Goal: Information Seeking & Learning: Compare options

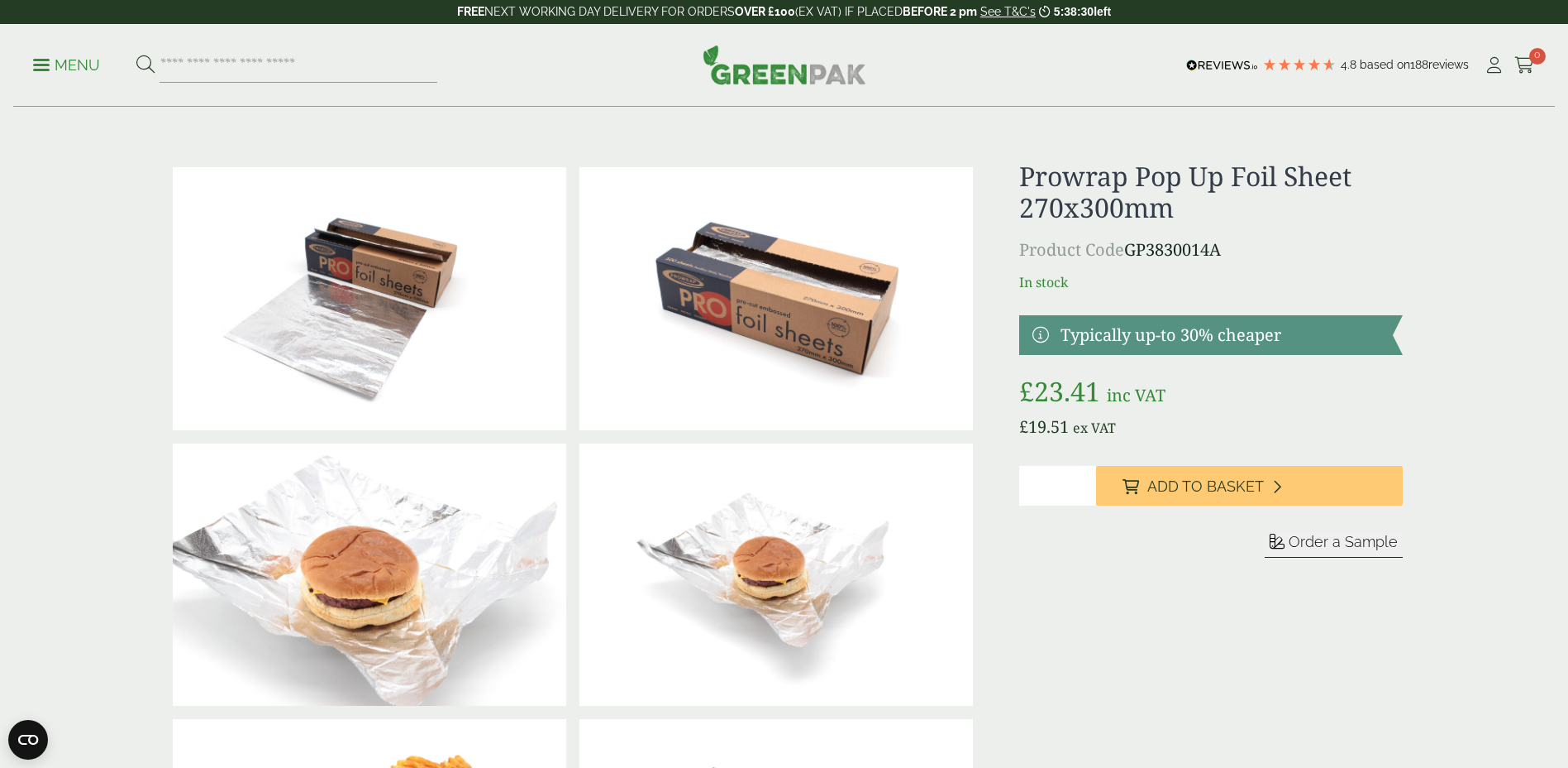
click at [52, 58] on p "Menu" at bounding box center [66, 65] width 67 height 20
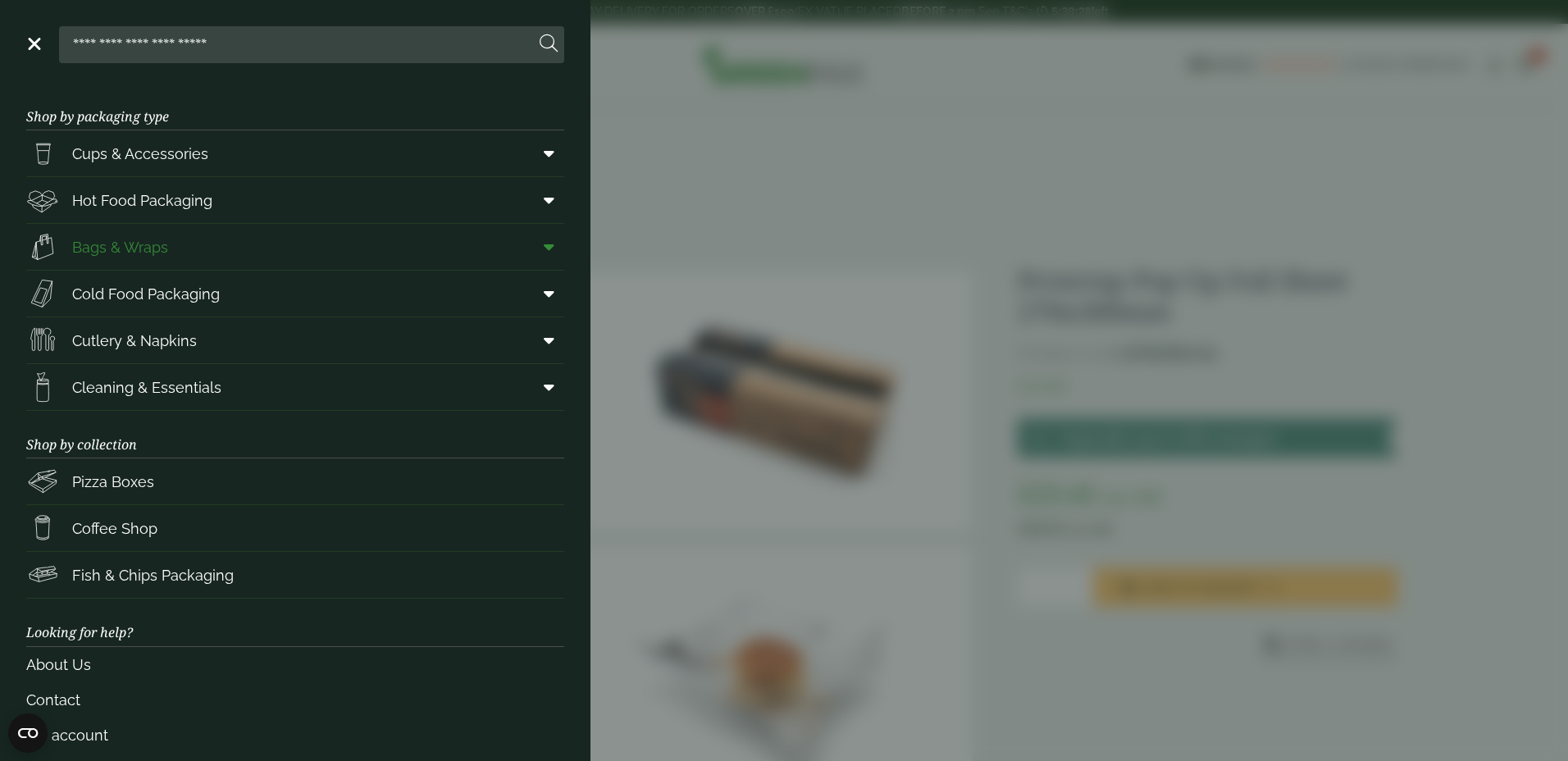
click at [475, 245] on link "Bags & Wraps" at bounding box center [295, 246] width 538 height 46
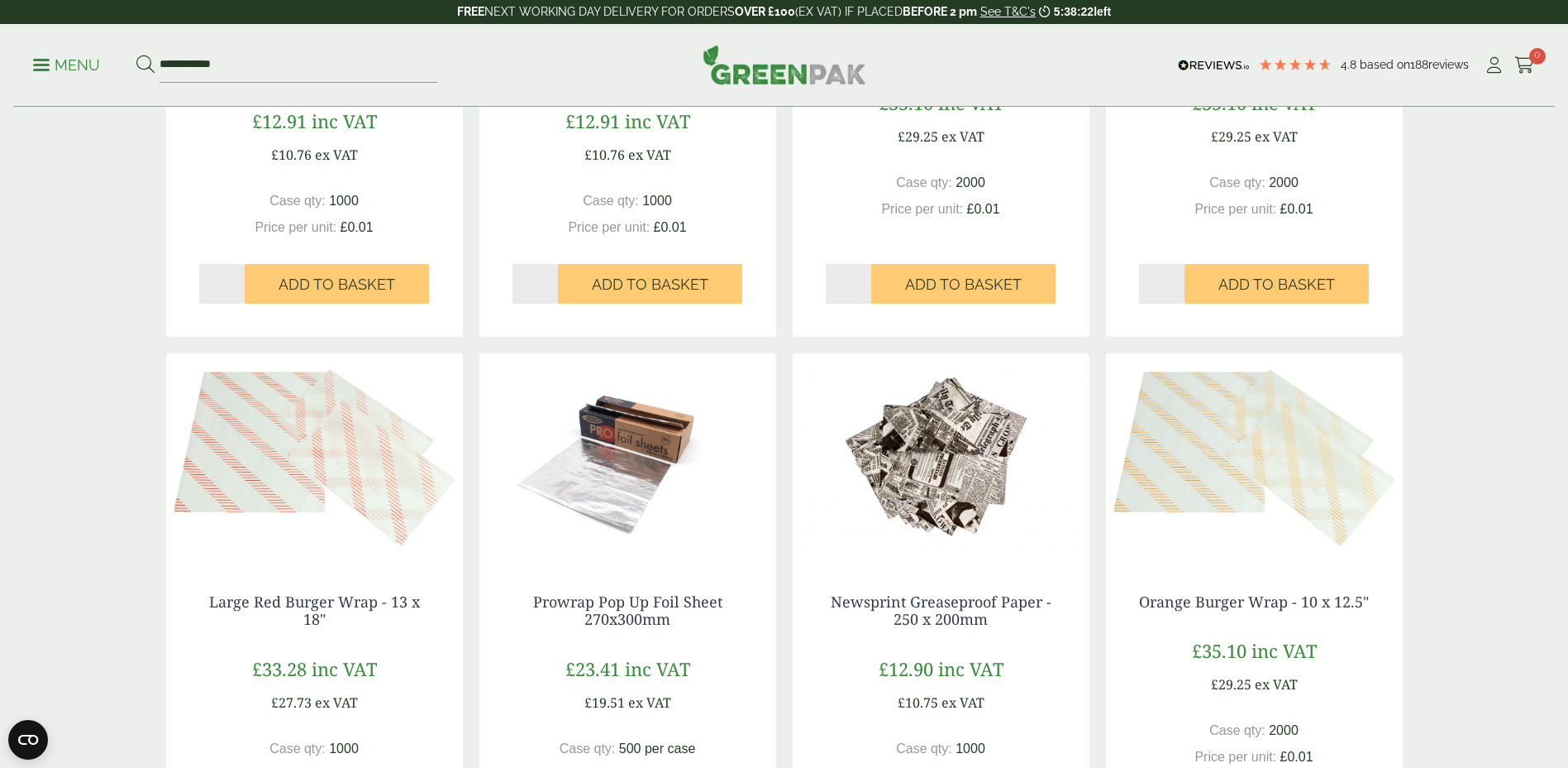
scroll to position [1654, 0]
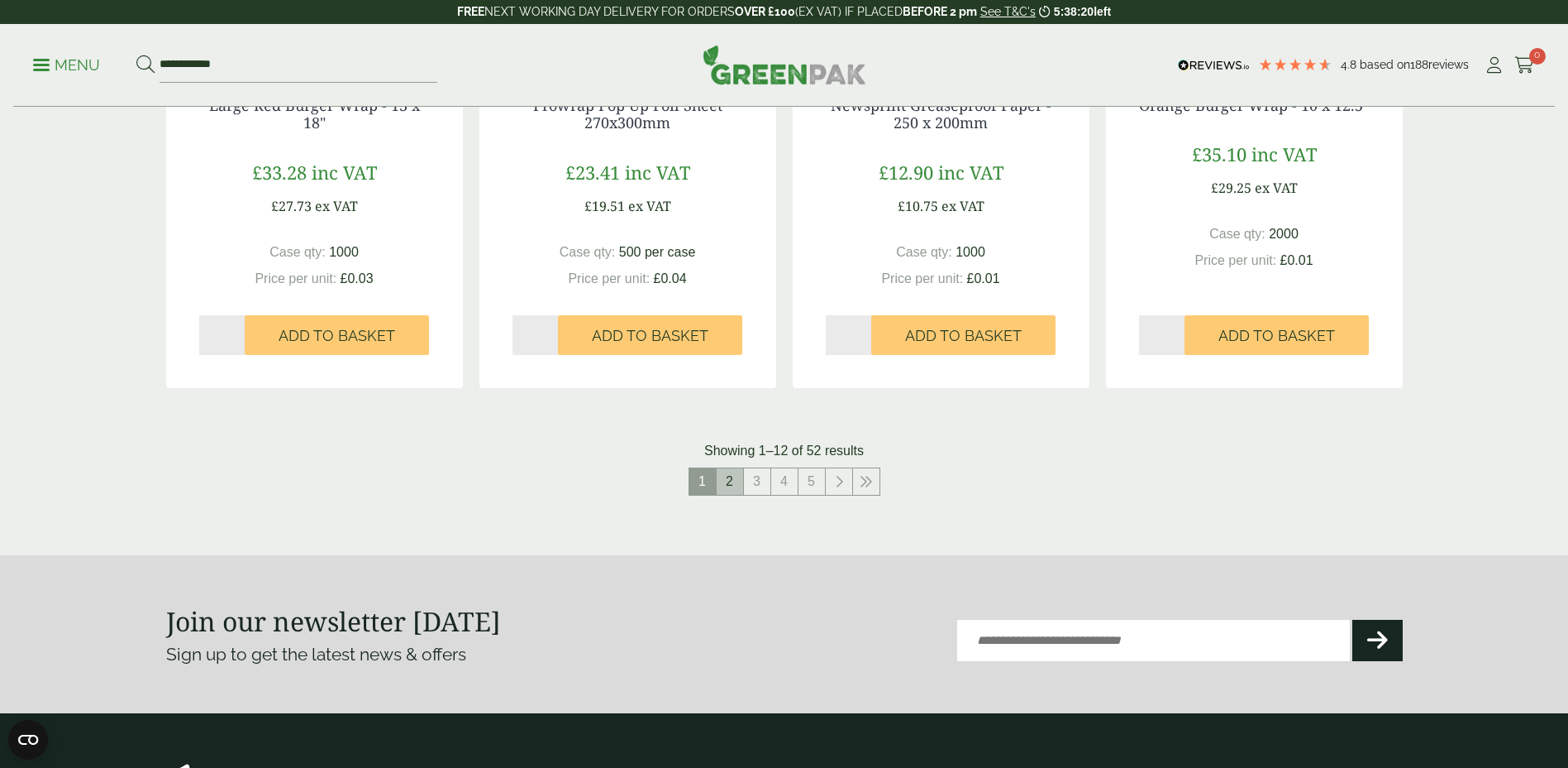
click at [727, 484] on link "2" at bounding box center [730, 481] width 27 height 27
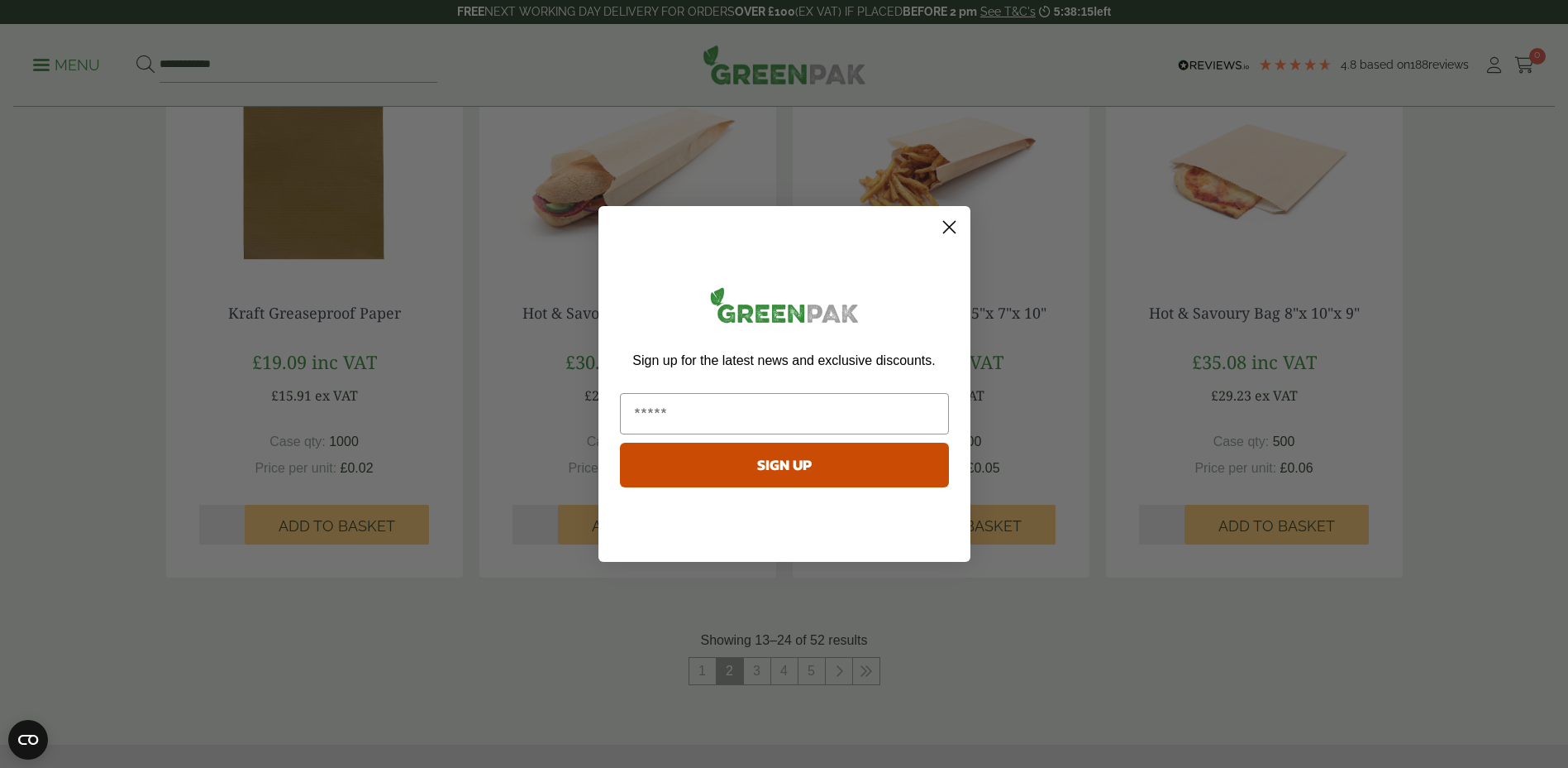
scroll to position [2026, 0]
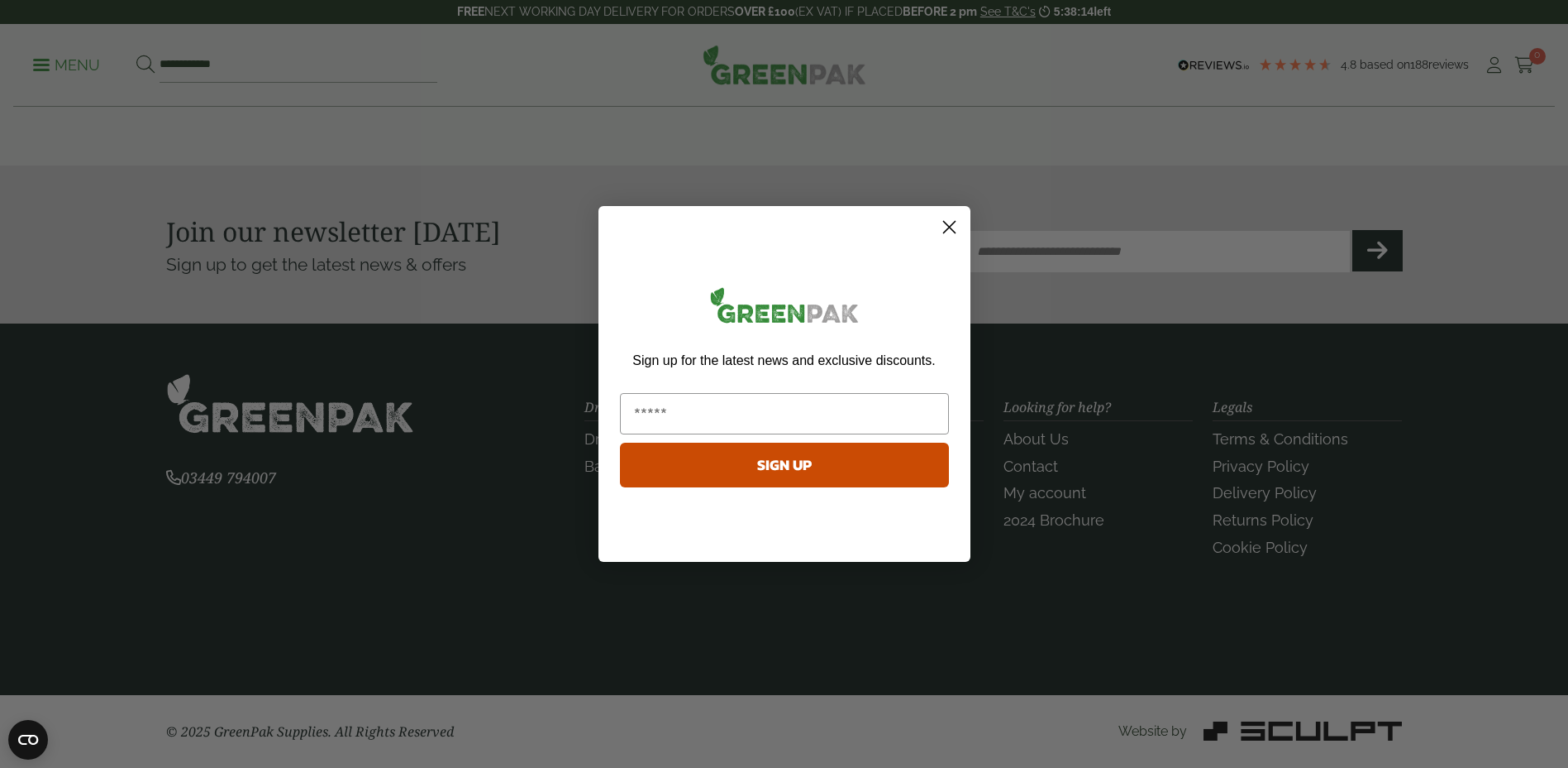
click at [945, 226] on circle "Close dialog" at bounding box center [948, 227] width 28 height 28
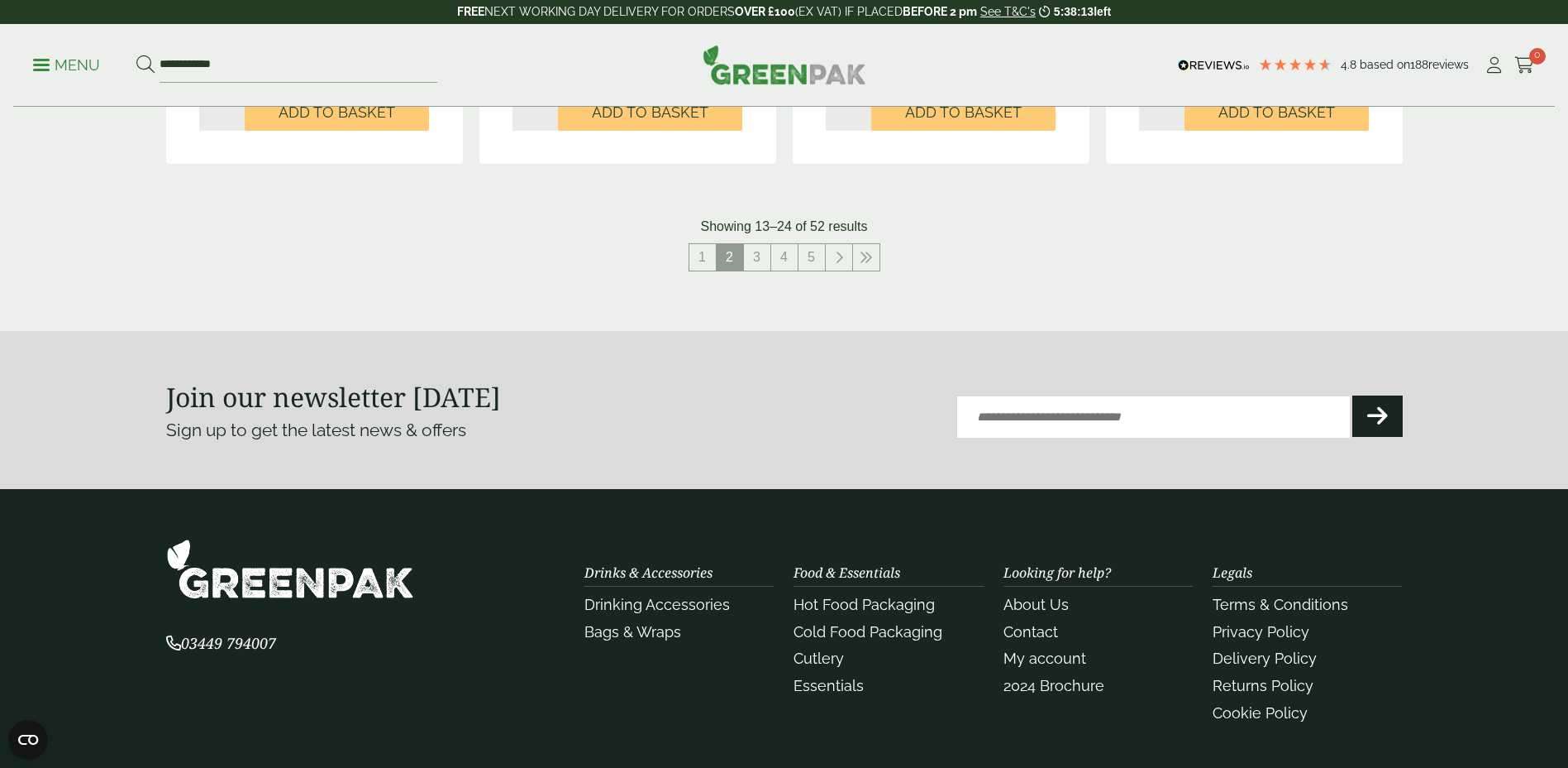
scroll to position [1612, 0]
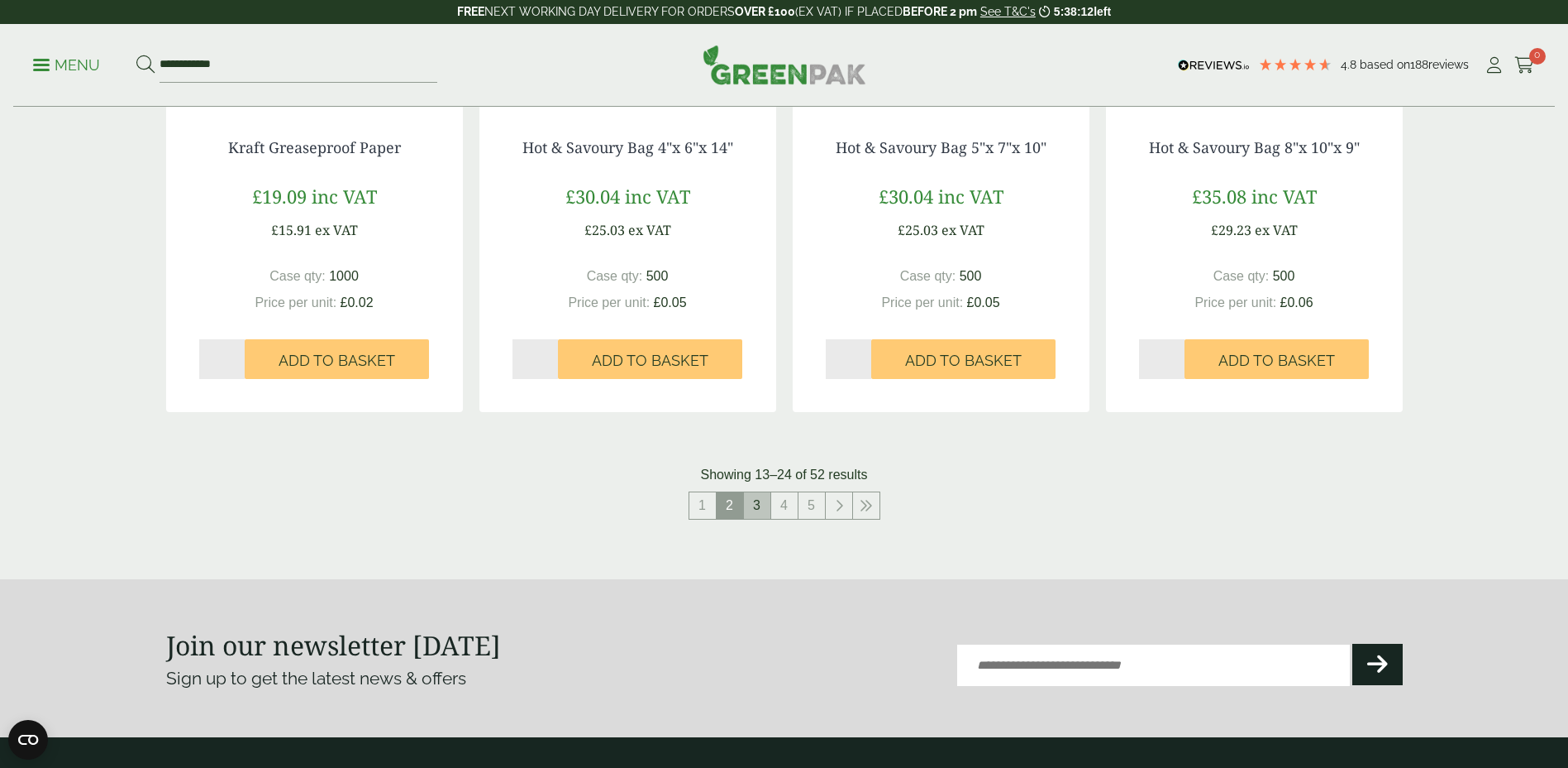
click at [753, 497] on link "3" at bounding box center [758, 505] width 27 height 27
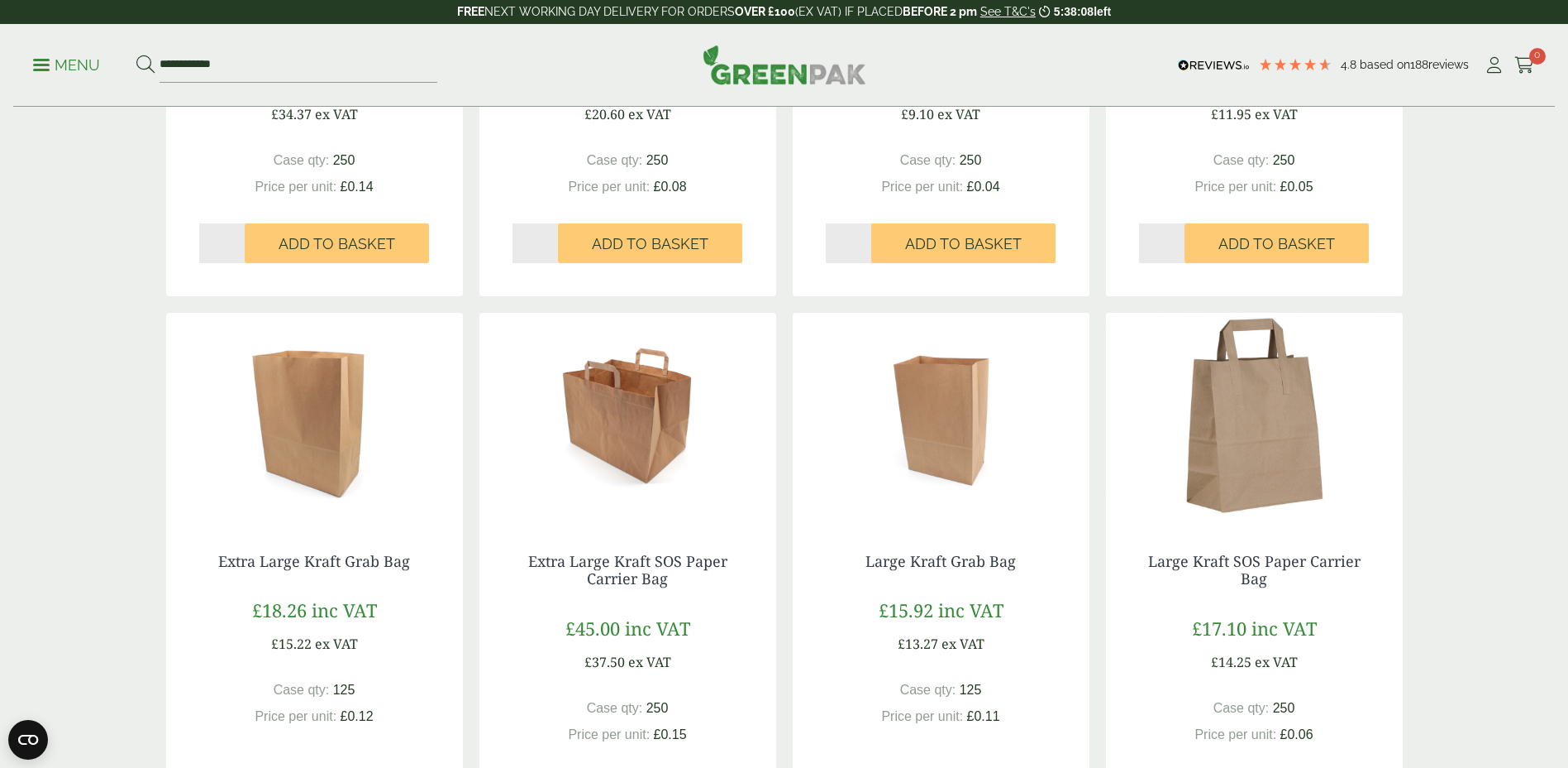
scroll to position [1281, 0]
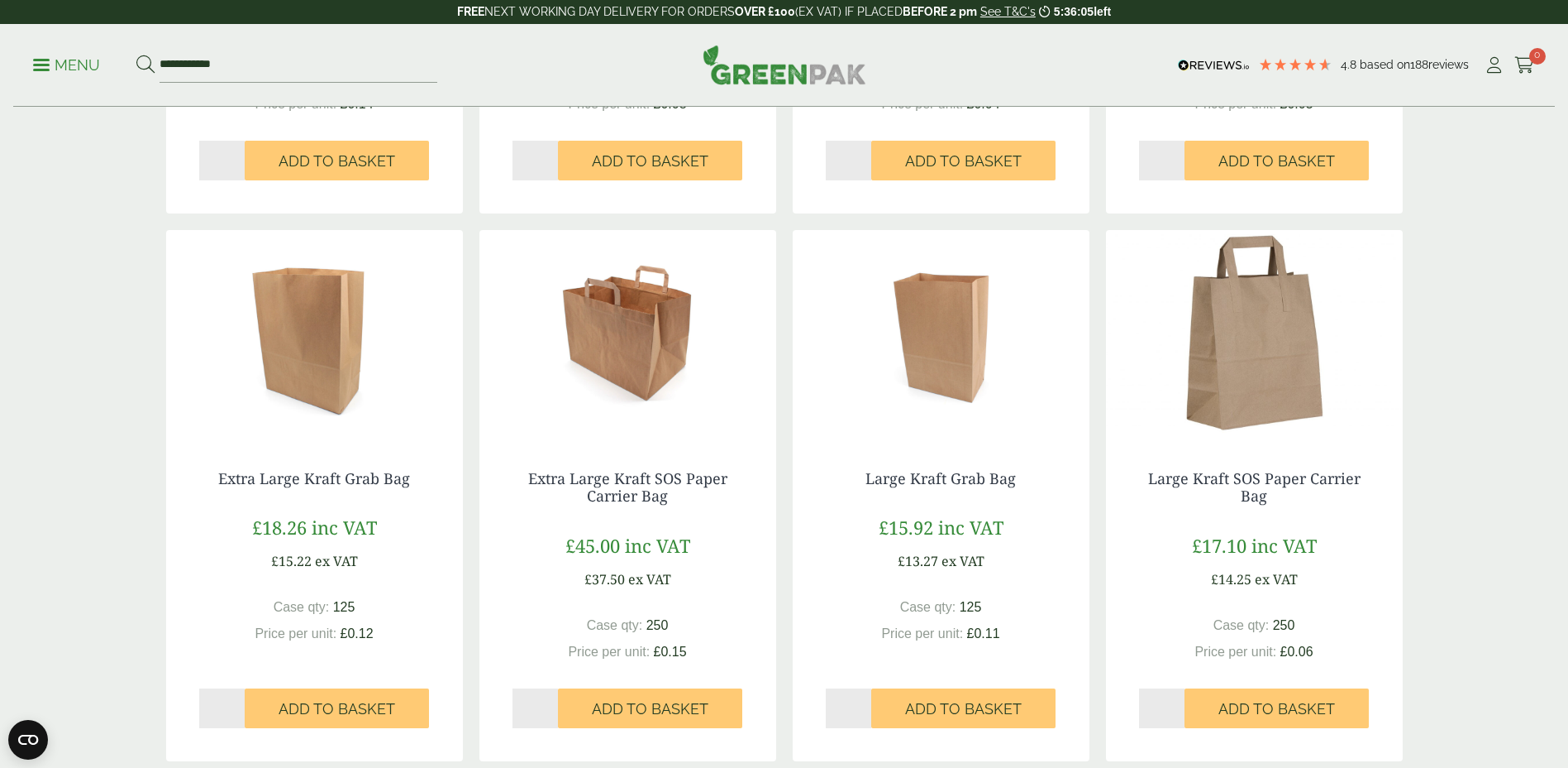
click at [959, 348] on img at bounding box center [940, 333] width 297 height 207
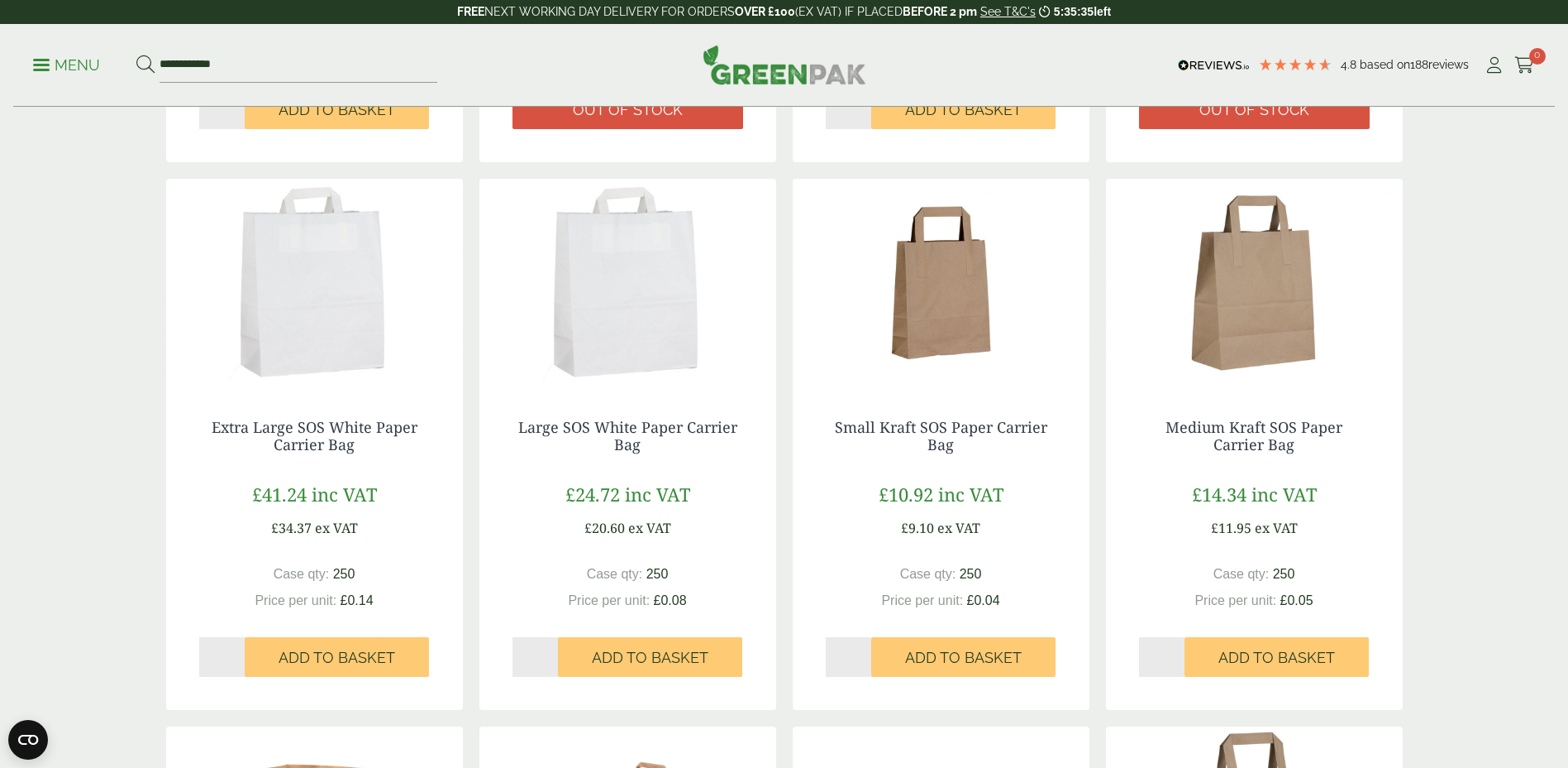
scroll to position [1198, 0]
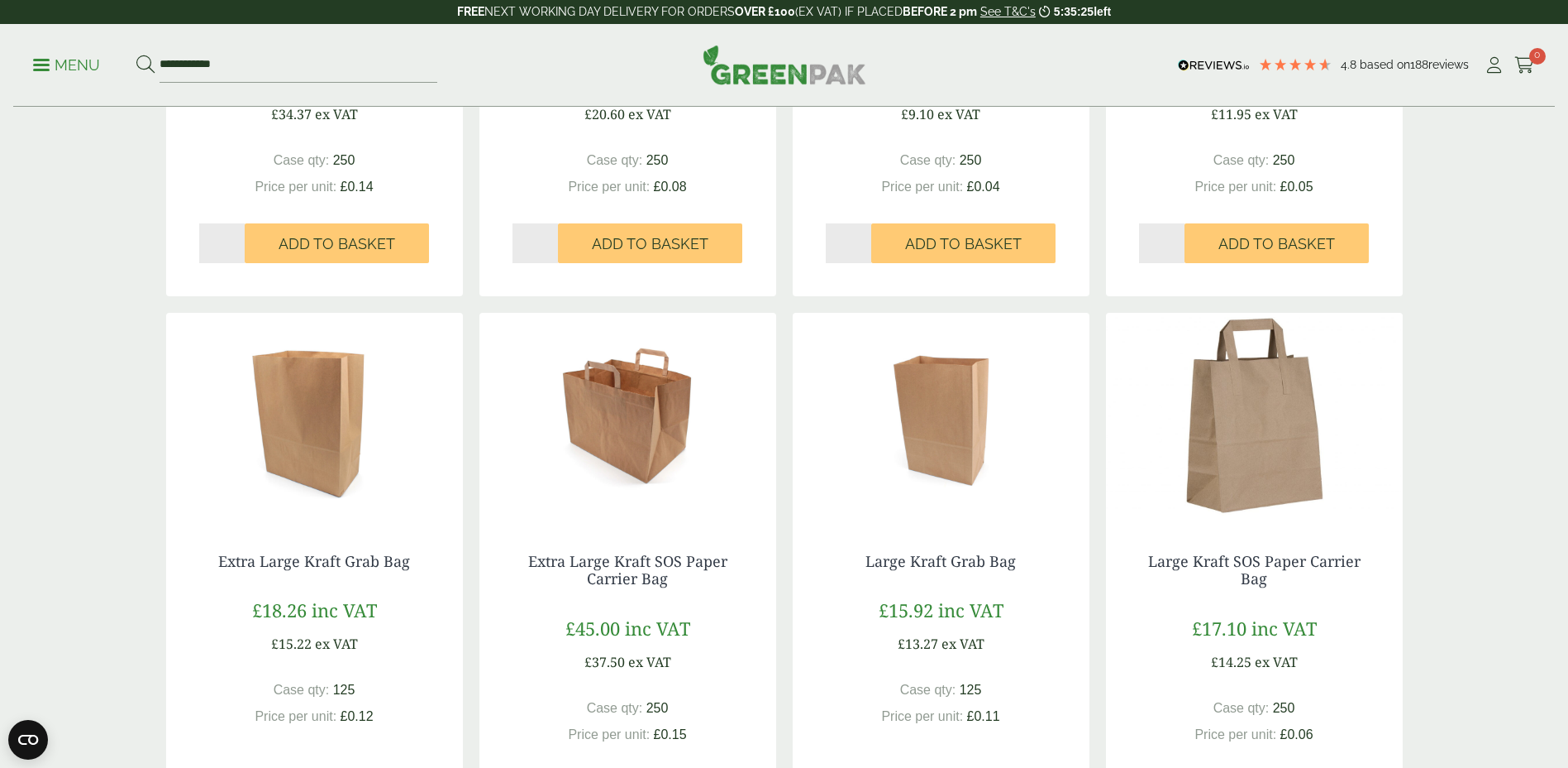
click at [1249, 475] on img at bounding box center [1254, 416] width 297 height 207
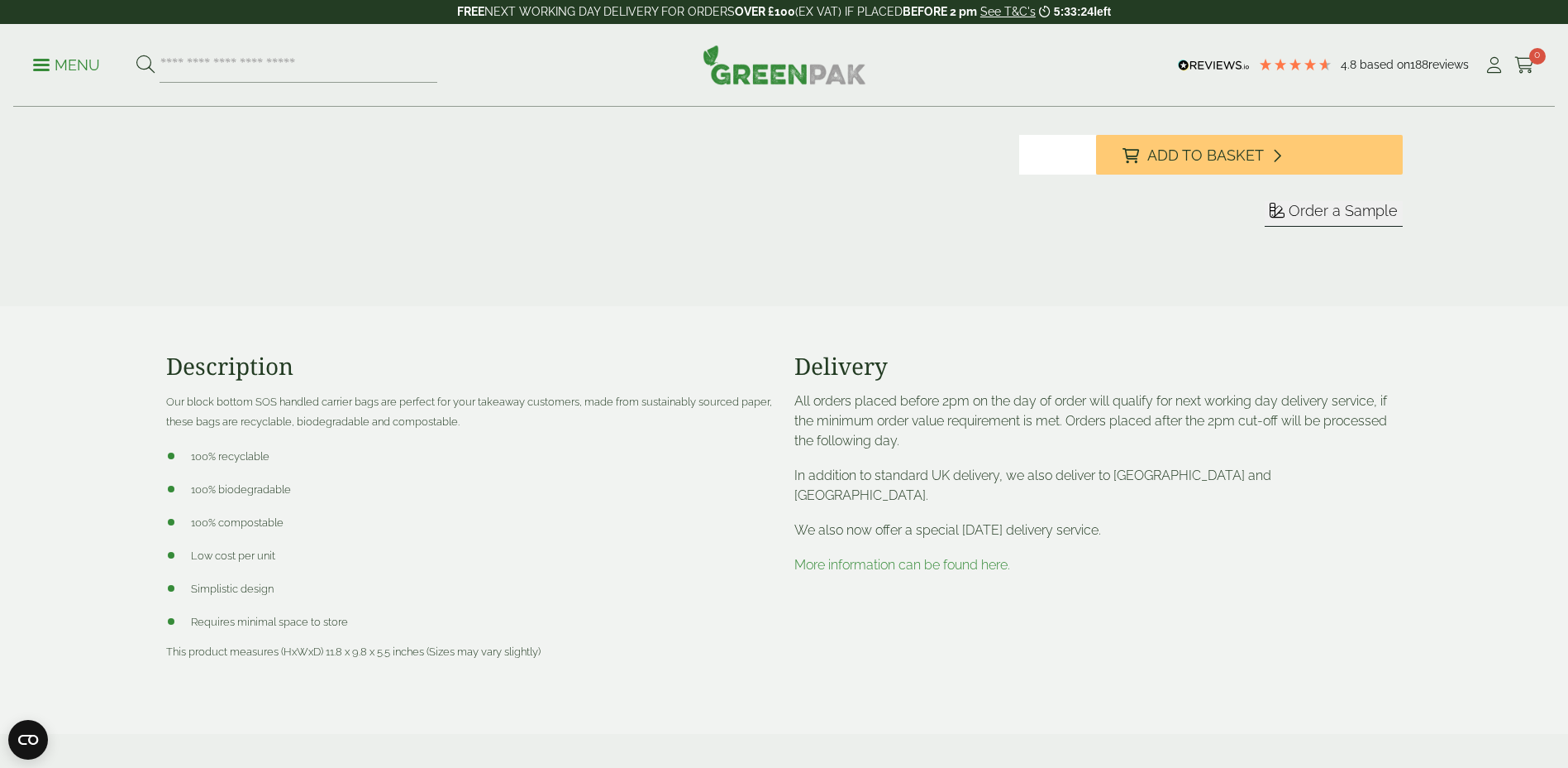
scroll to position [413, 0]
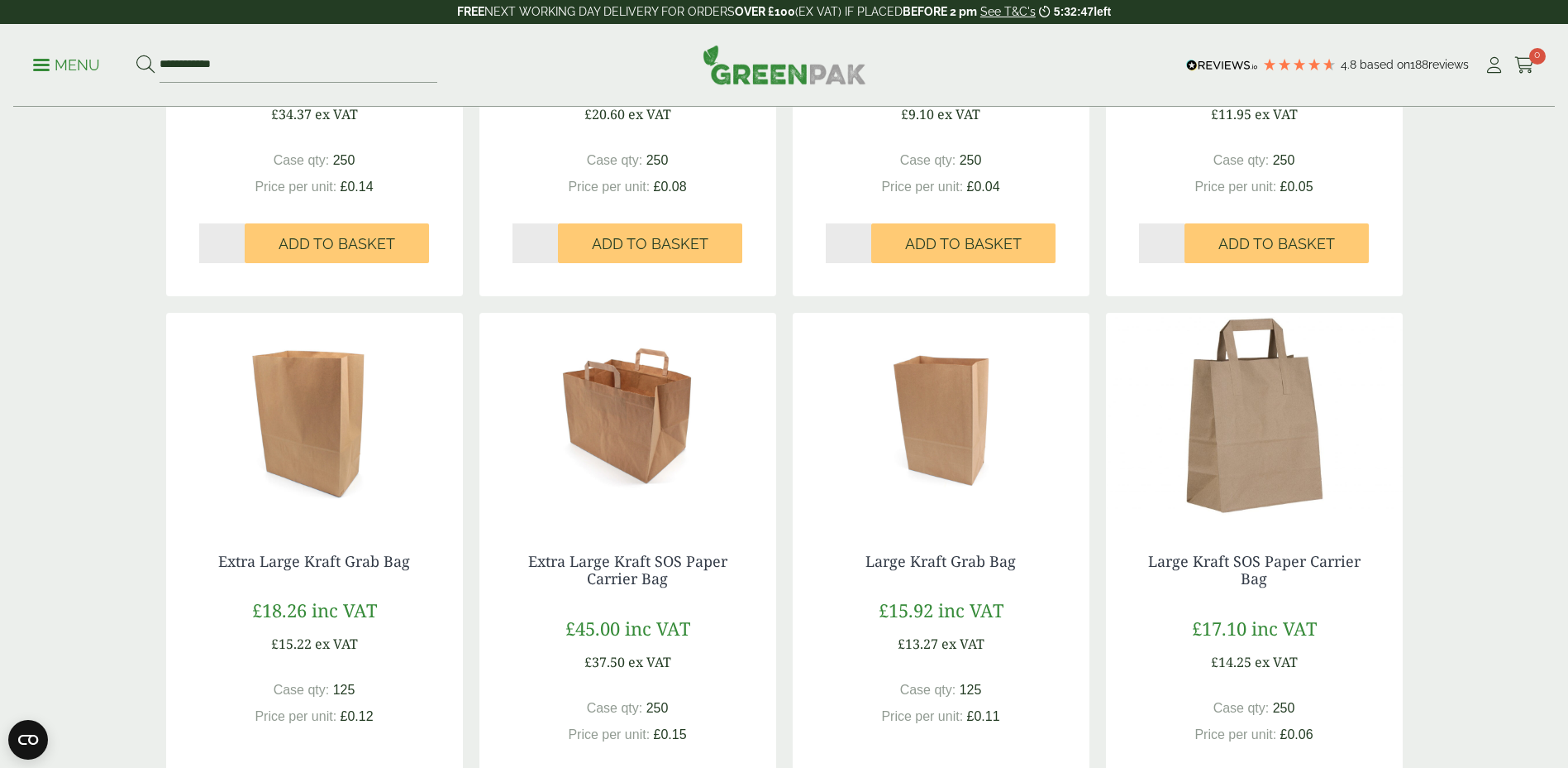
click at [597, 436] on img at bounding box center [627, 416] width 297 height 207
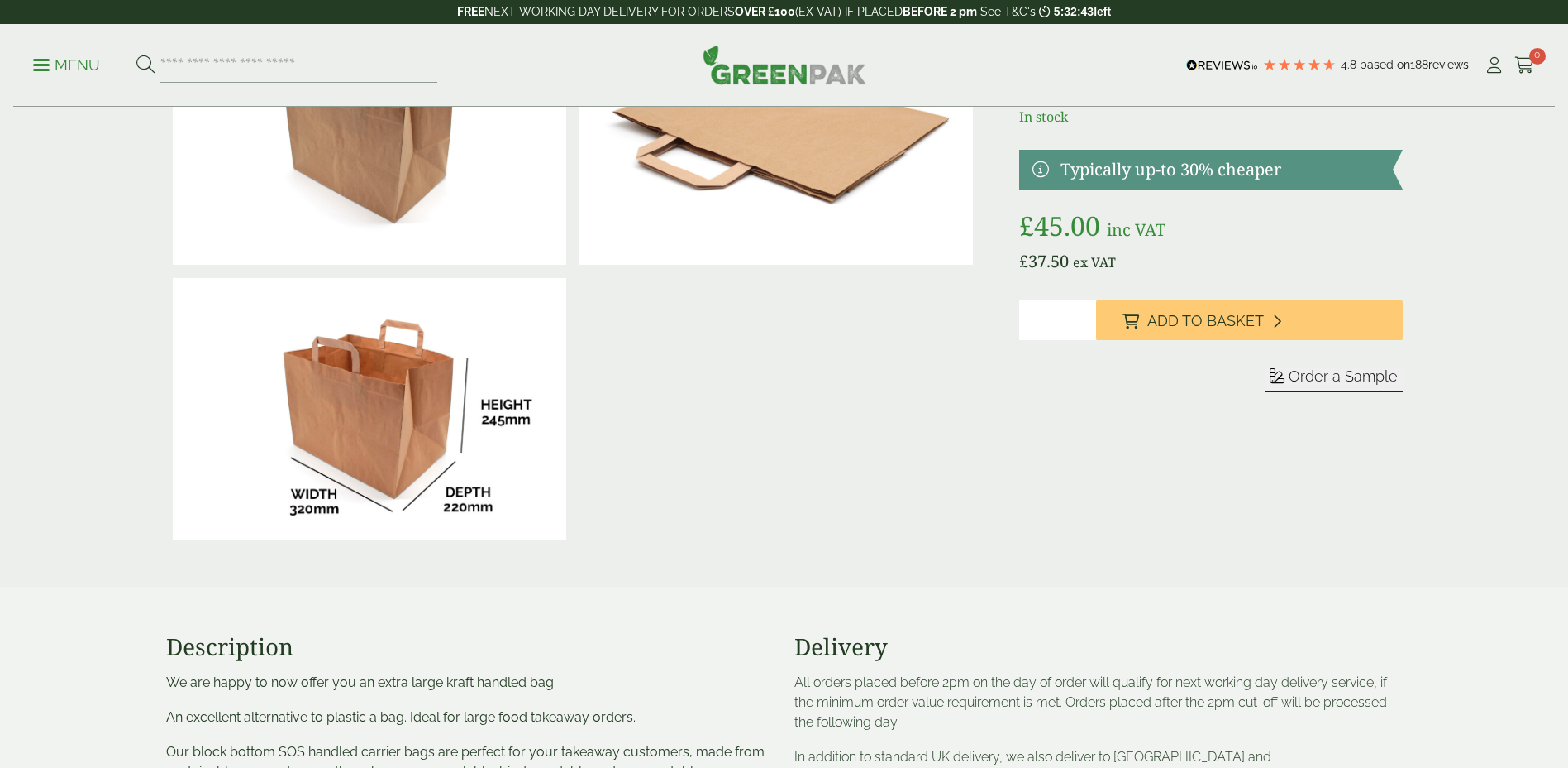
scroll to position [579, 0]
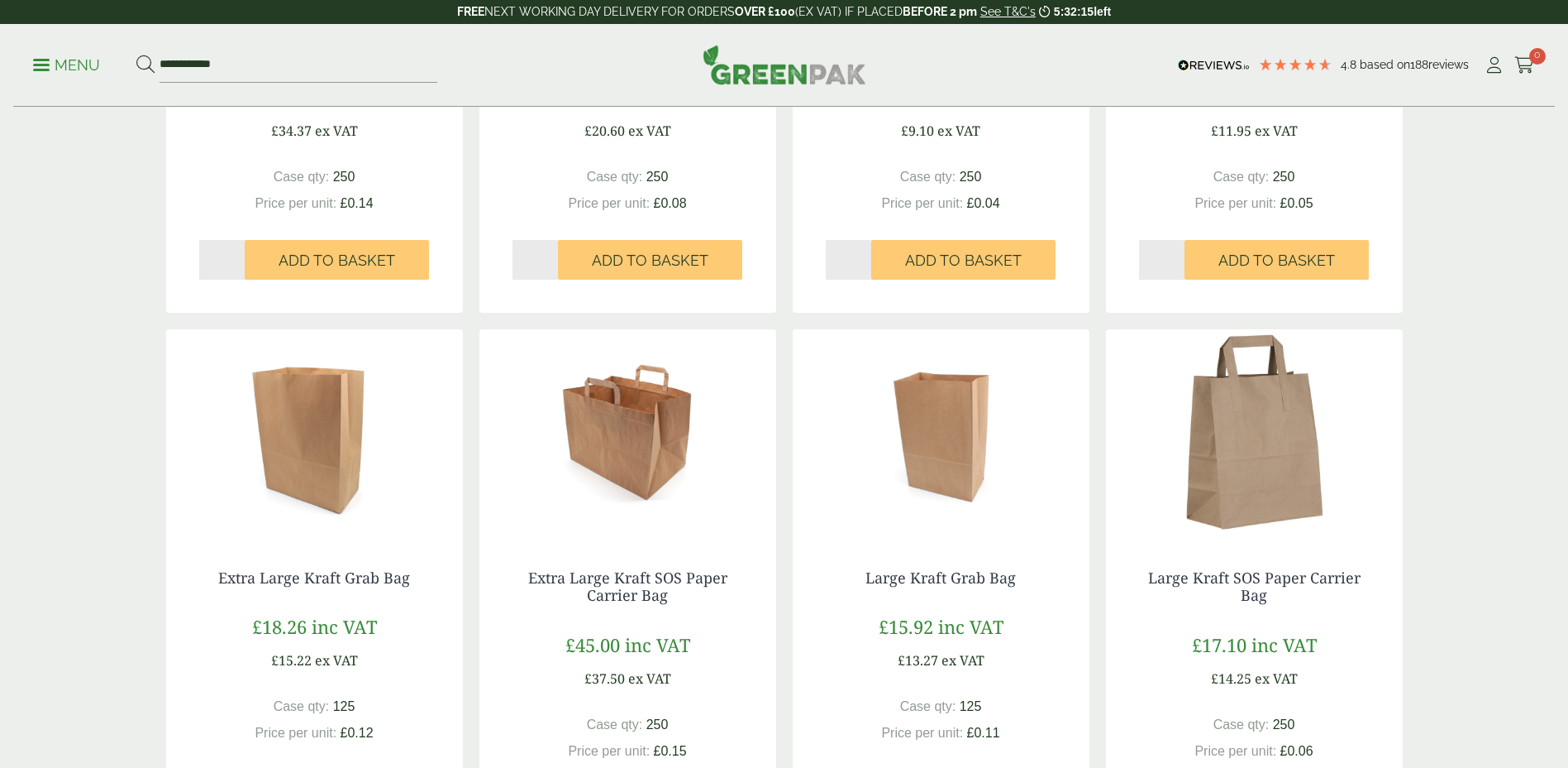
scroll to position [1596, 0]
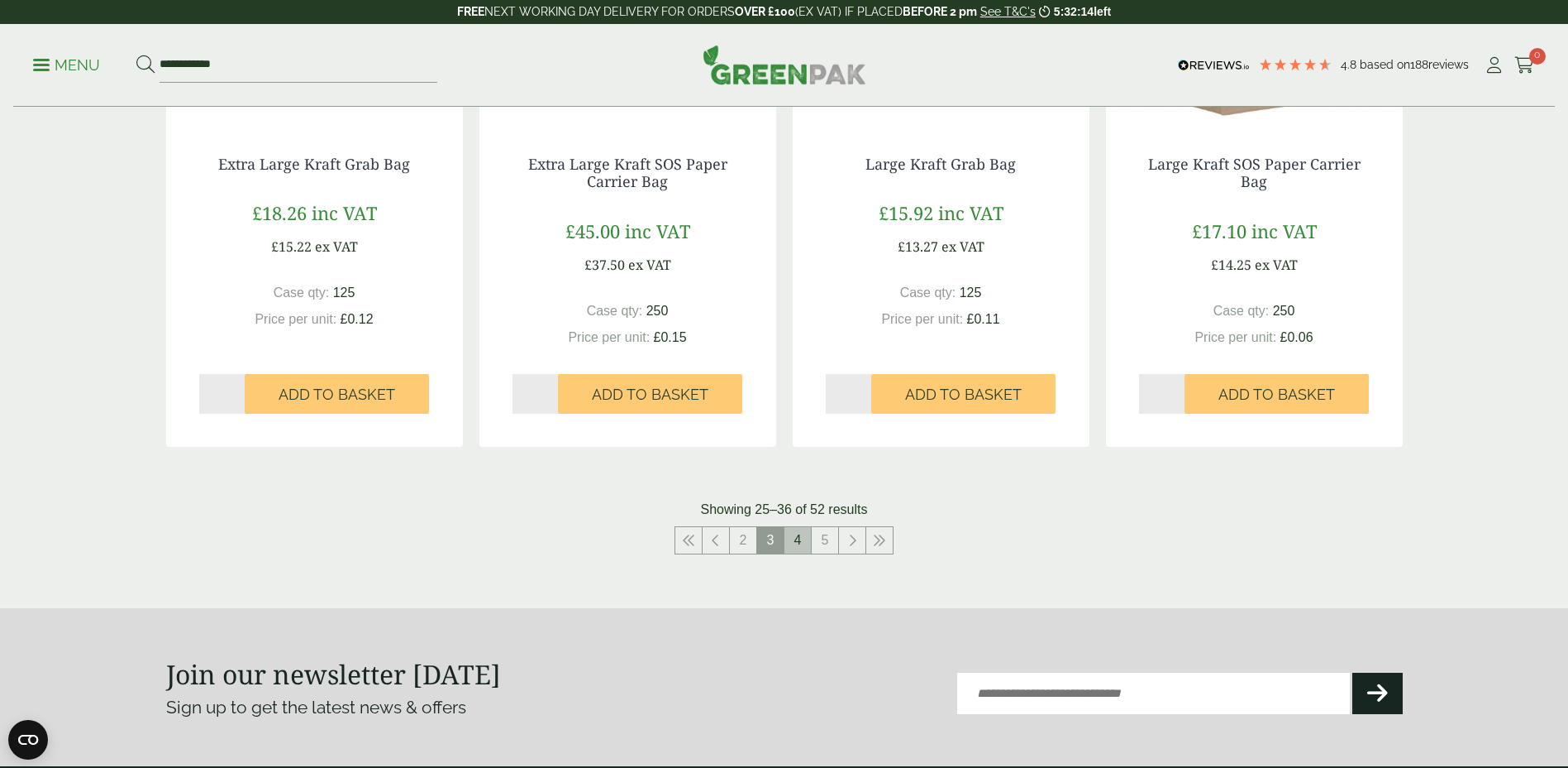
click at [802, 543] on link "4" at bounding box center [798, 540] width 27 height 27
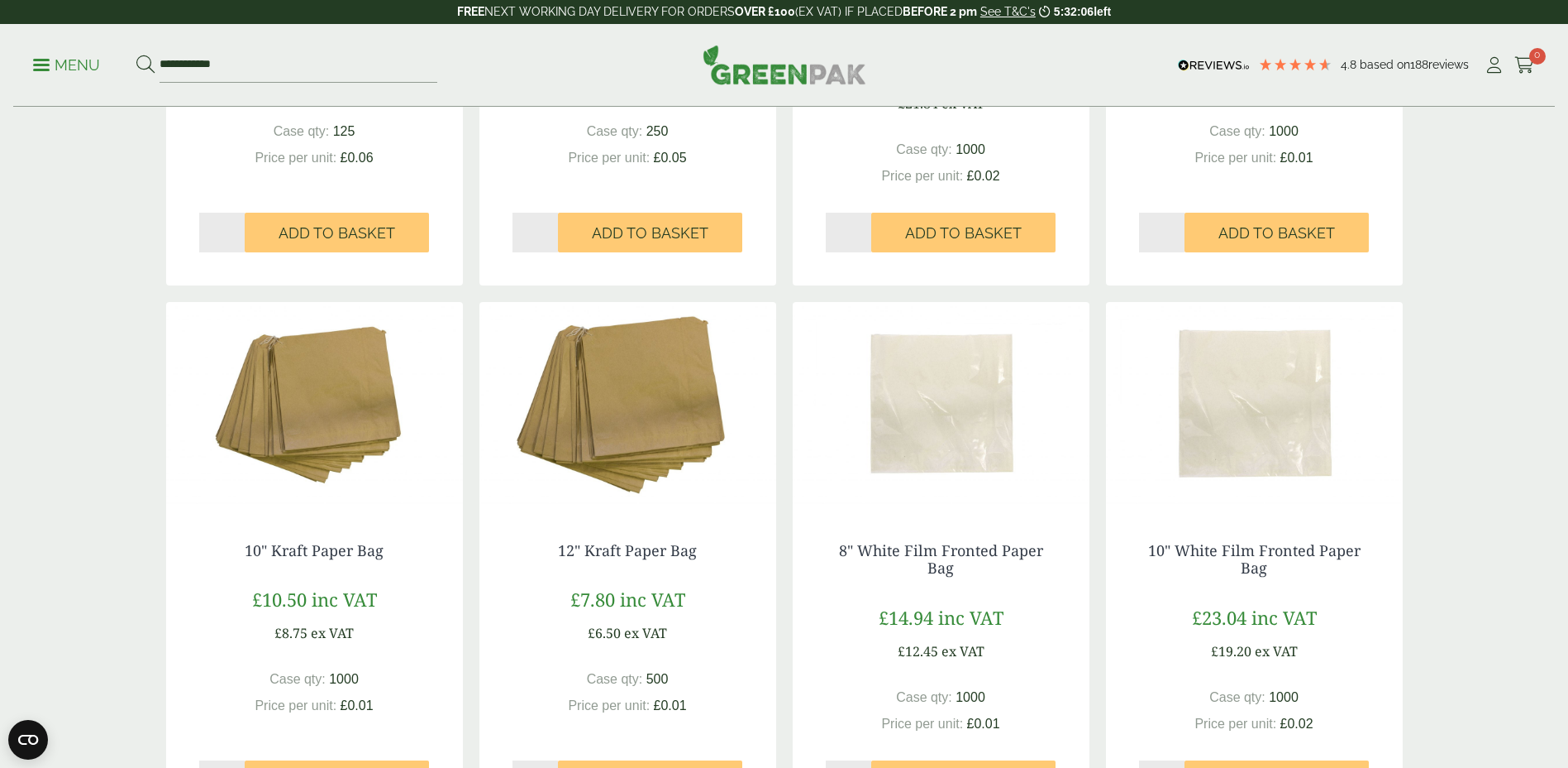
scroll to position [827, 0]
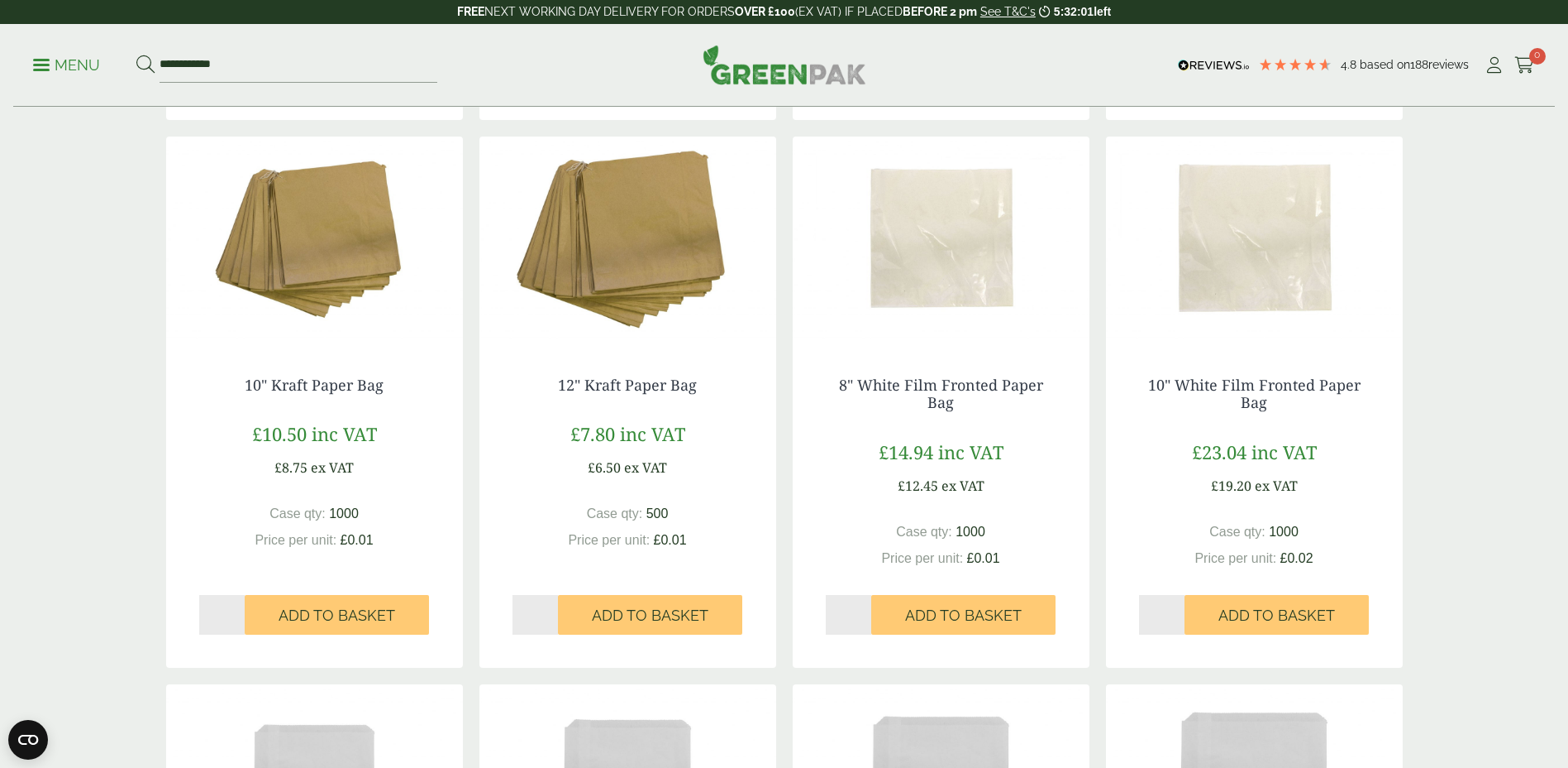
click at [657, 299] on img at bounding box center [627, 240] width 297 height 207
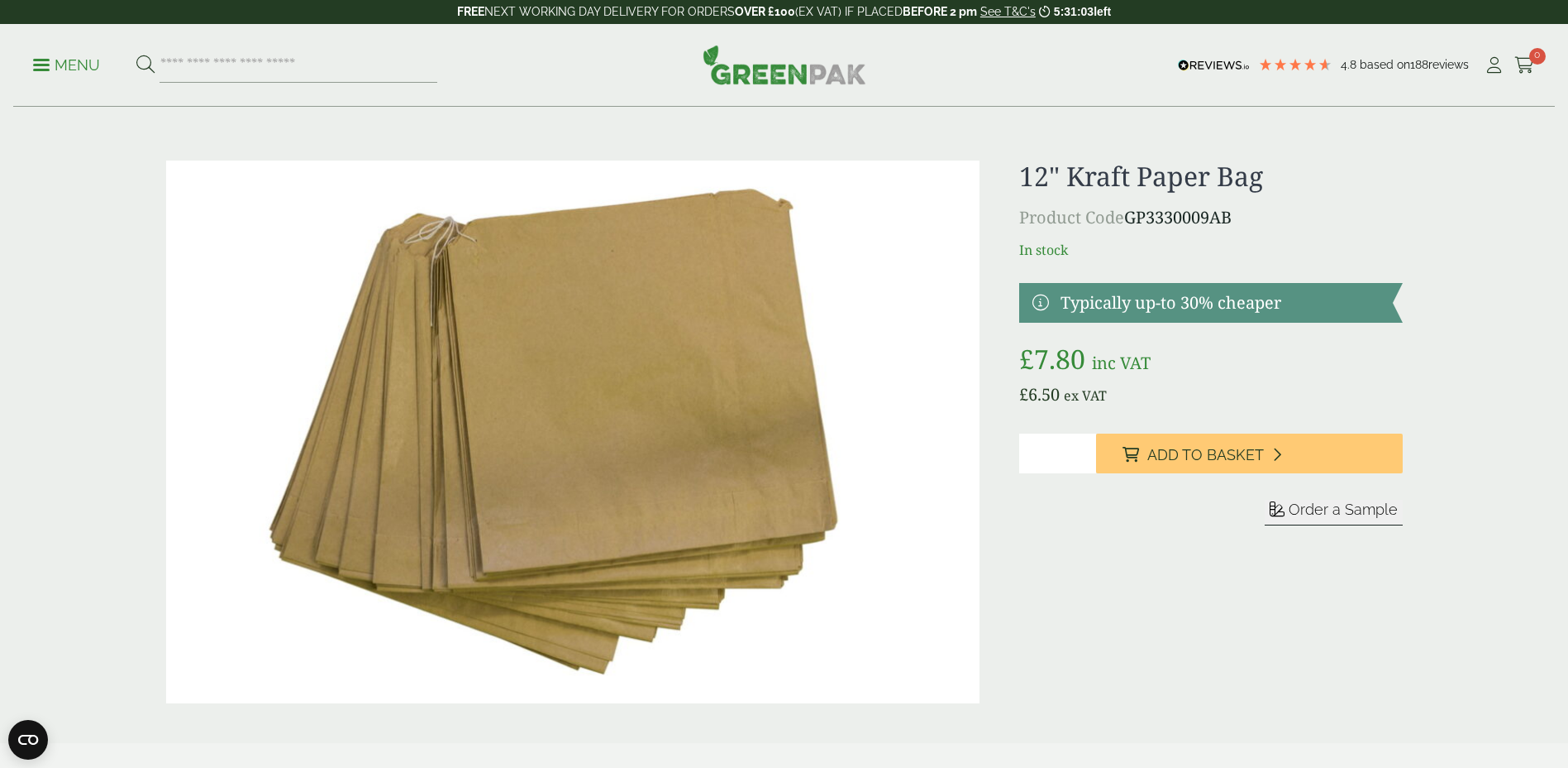
scroll to position [413, 0]
